Goal: Obtain resource: Download file/media

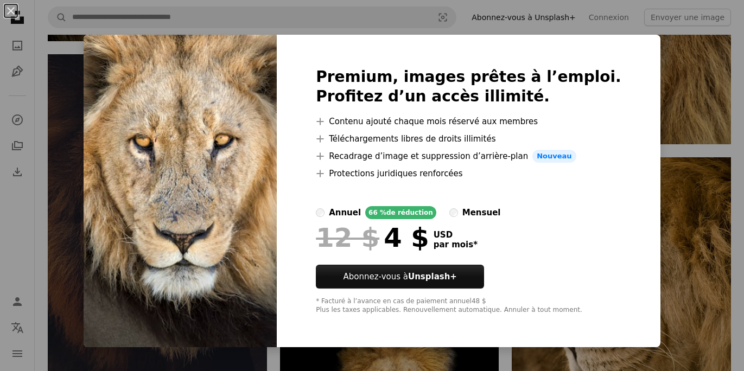
scroll to position [1509, 0]
click at [511, 27] on div "An X shape Premium, images prêtes à l’emploi. Profitez d’un accès illimité. A p…" at bounding box center [372, 185] width 744 height 371
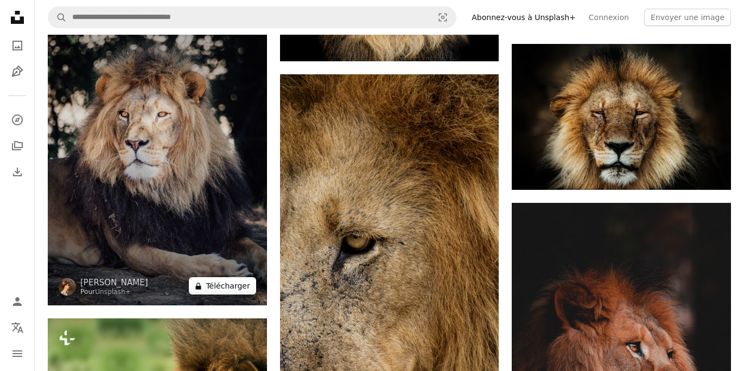
scroll to position [1943, 0]
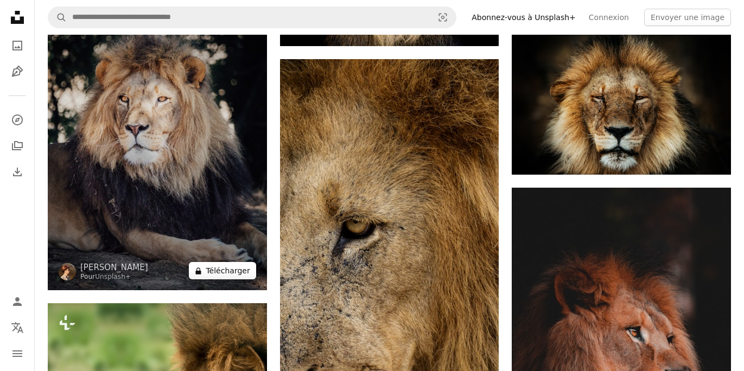
click at [207, 275] on button "A lock Télécharger" at bounding box center [222, 270] width 67 height 17
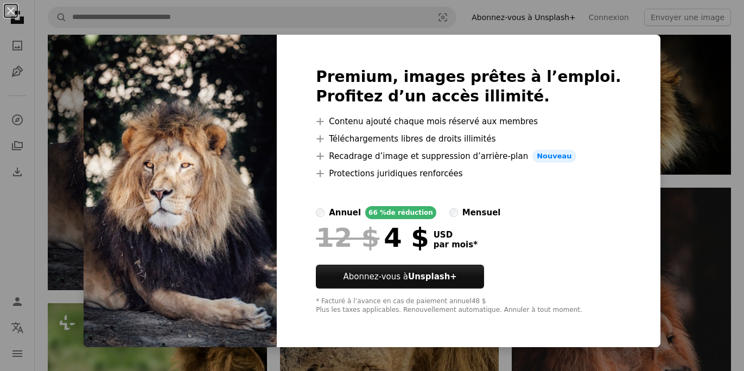
click at [241, 230] on img at bounding box center [180, 191] width 193 height 313
click at [232, 174] on img at bounding box center [180, 191] width 193 height 313
click at [210, 195] on img at bounding box center [180, 191] width 193 height 313
click at [228, 233] on img at bounding box center [180, 191] width 193 height 313
click at [643, 37] on div "An X shape Premium, images prêtes à l’emploi. Profitez d’un accès illimité. A p…" at bounding box center [372, 185] width 744 height 371
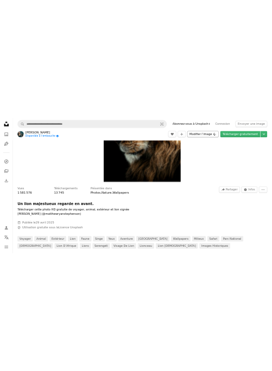
scroll to position [216, 0]
